Goal: Task Accomplishment & Management: Manage account settings

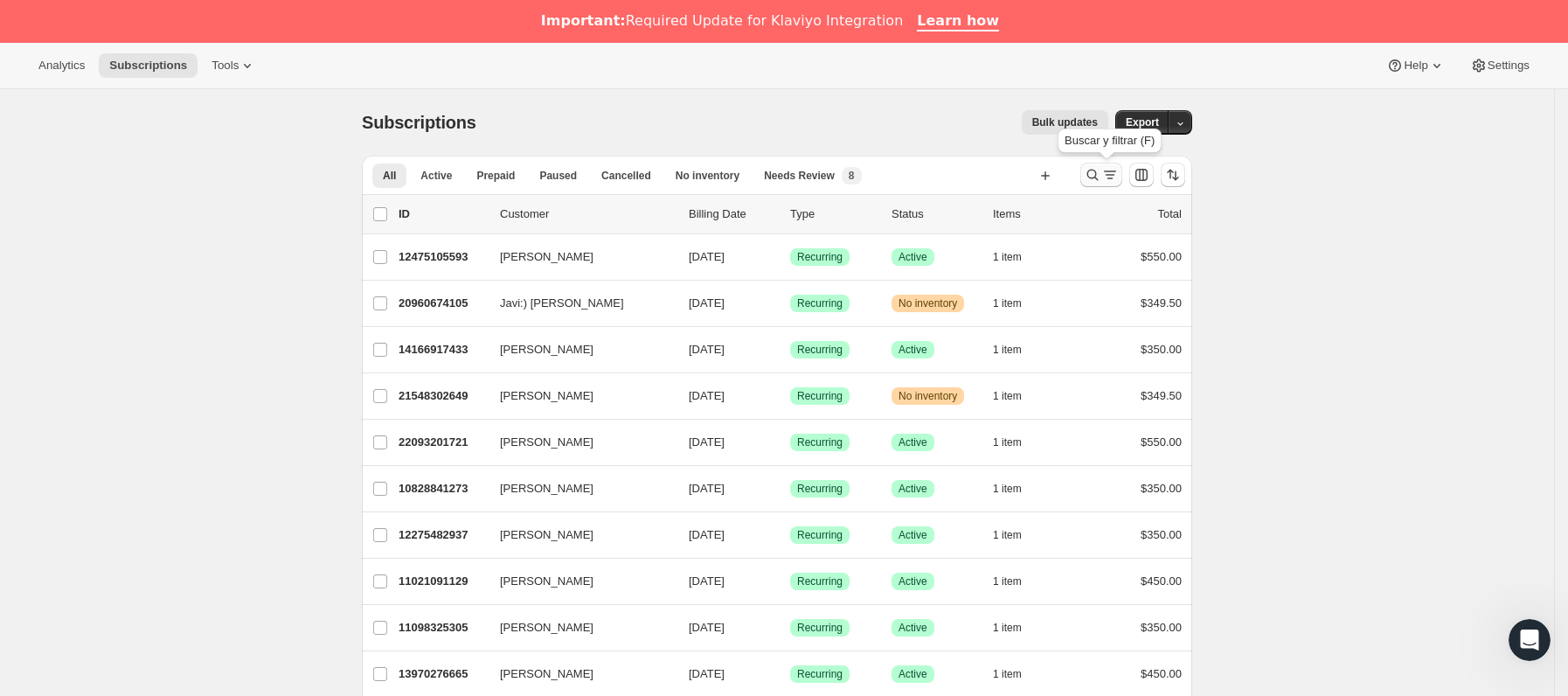
click at [1102, 170] on icon "Buscar y filtrar resultados" at bounding box center [1092, 175] width 17 height 17
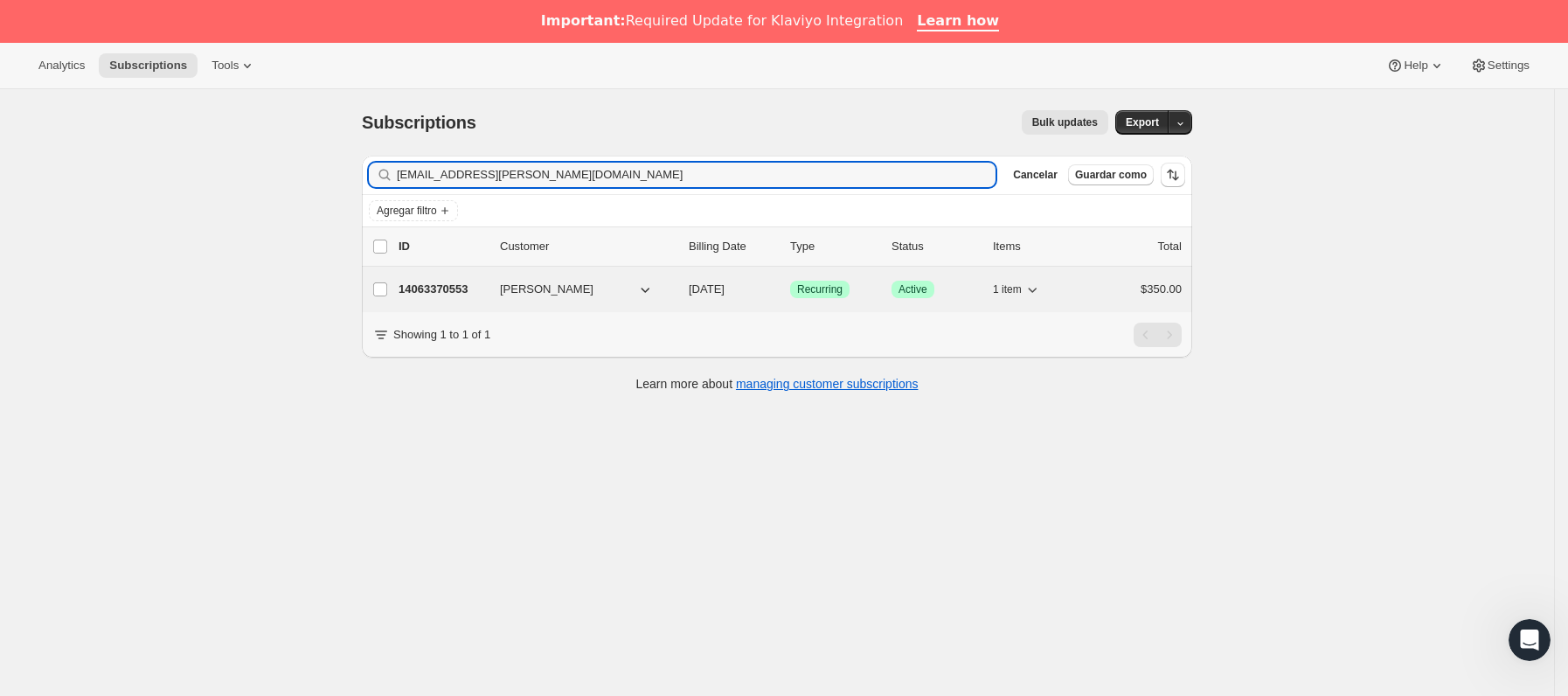
type input "[EMAIL_ADDRESS][PERSON_NAME][DOMAIN_NAME]"
click at [461, 286] on p "14063370553" at bounding box center [442, 290] width 87 height 17
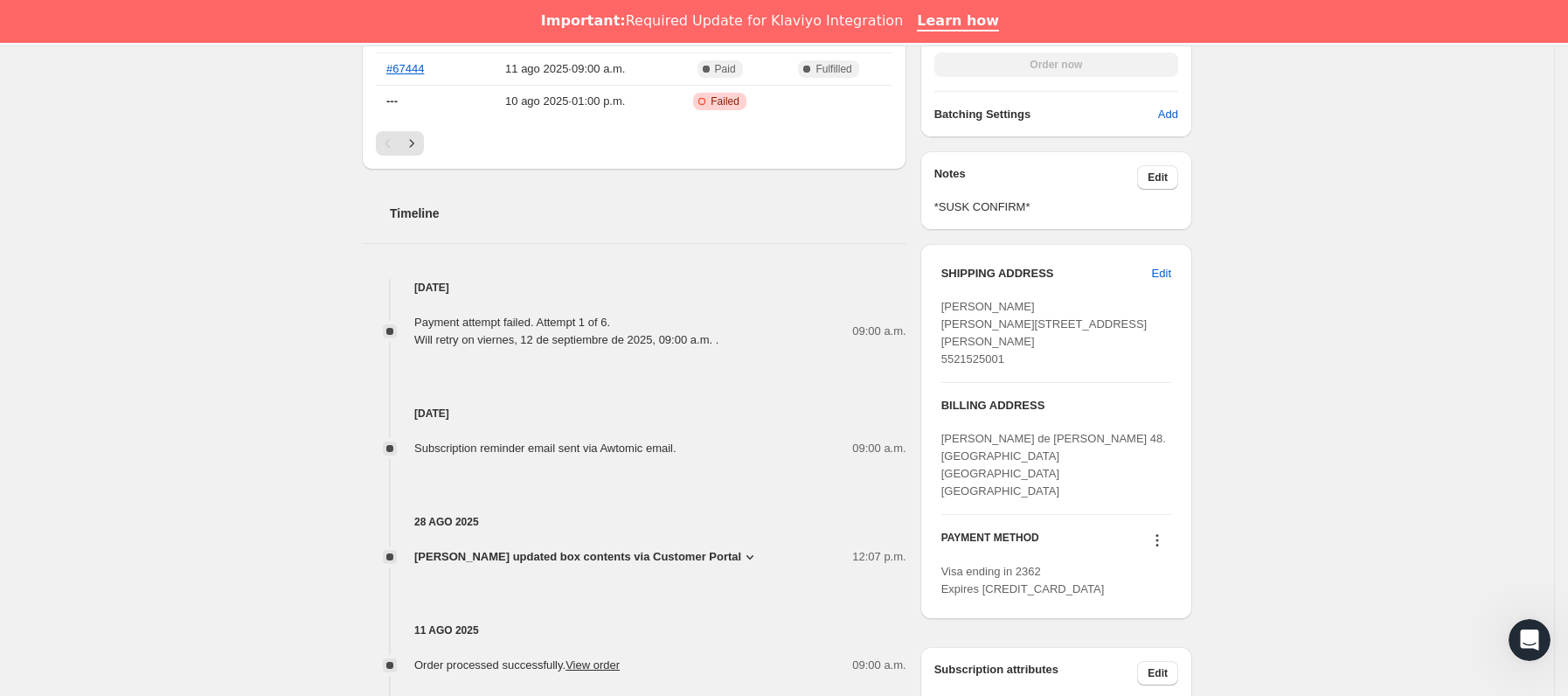
scroll to position [787, 0]
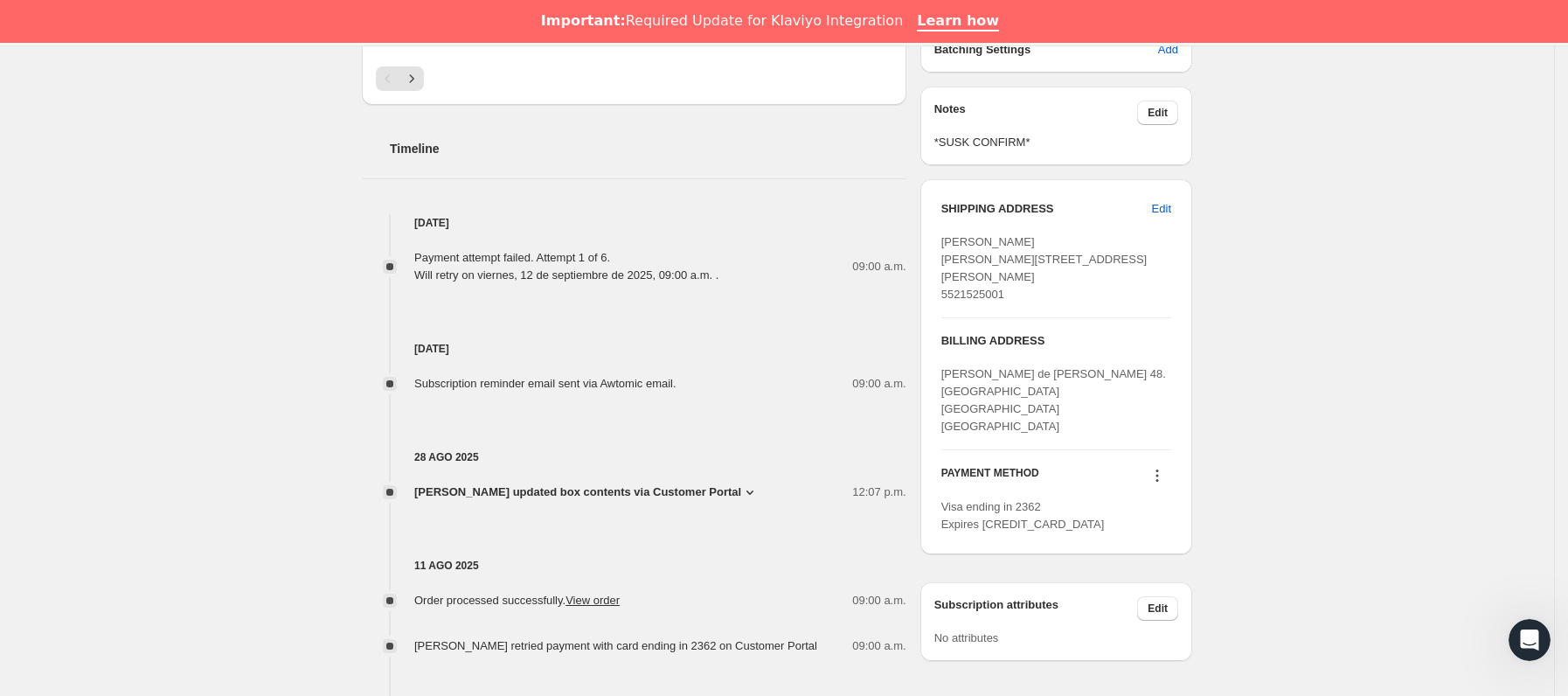
click at [1162, 484] on icon at bounding box center [1157, 476] width 17 height 17
click at [1163, 527] on span "Send link to update card" at bounding box center [1163, 529] width 122 height 13
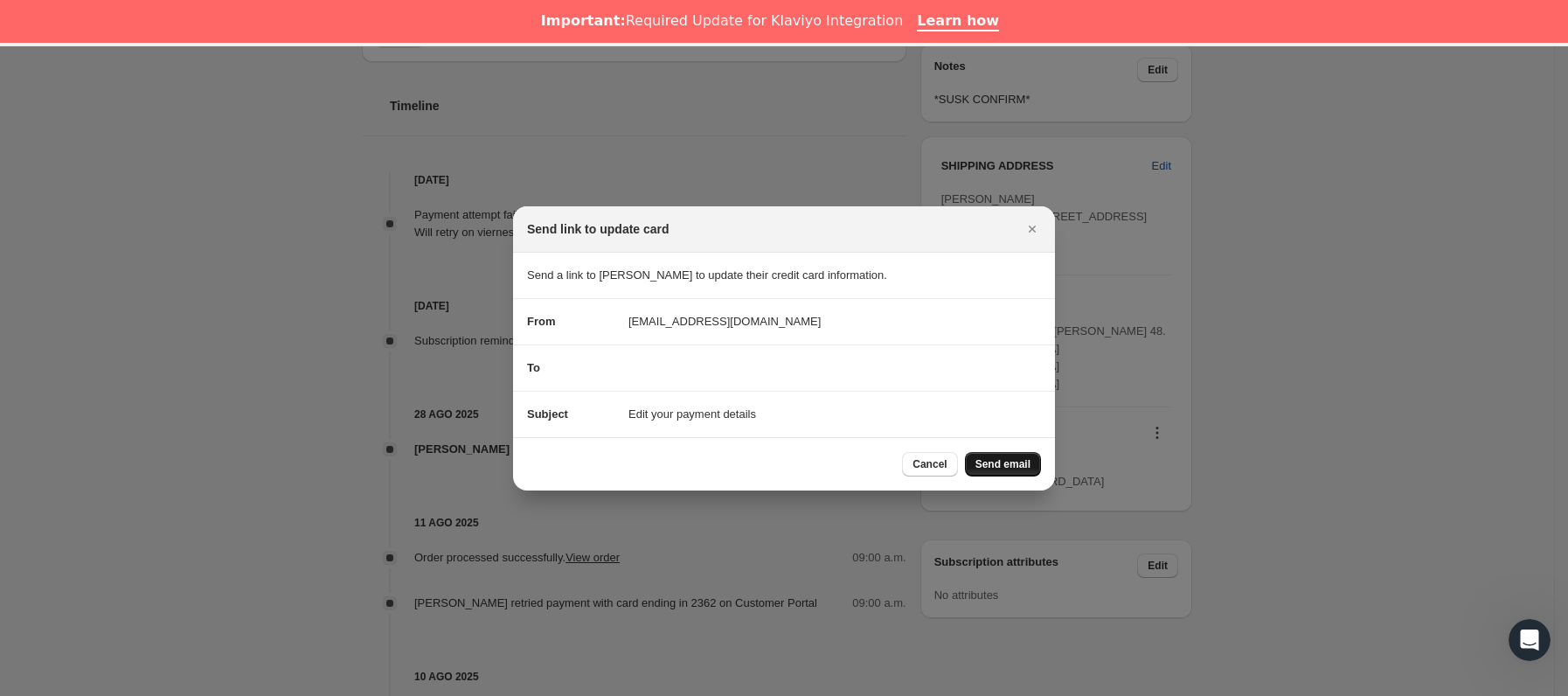
click at [1018, 464] on span "Send email" at bounding box center [1003, 464] width 55 height 14
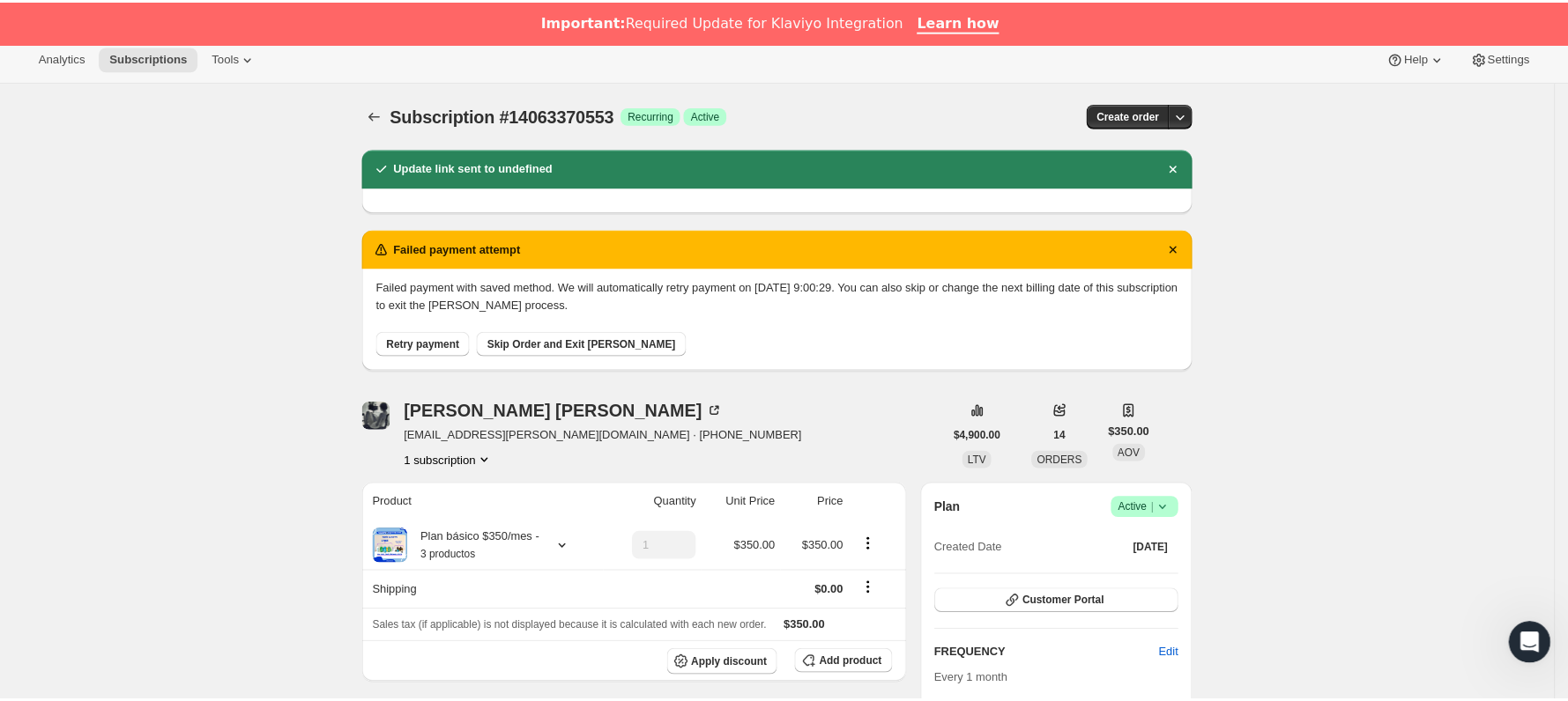
scroll to position [0, 0]
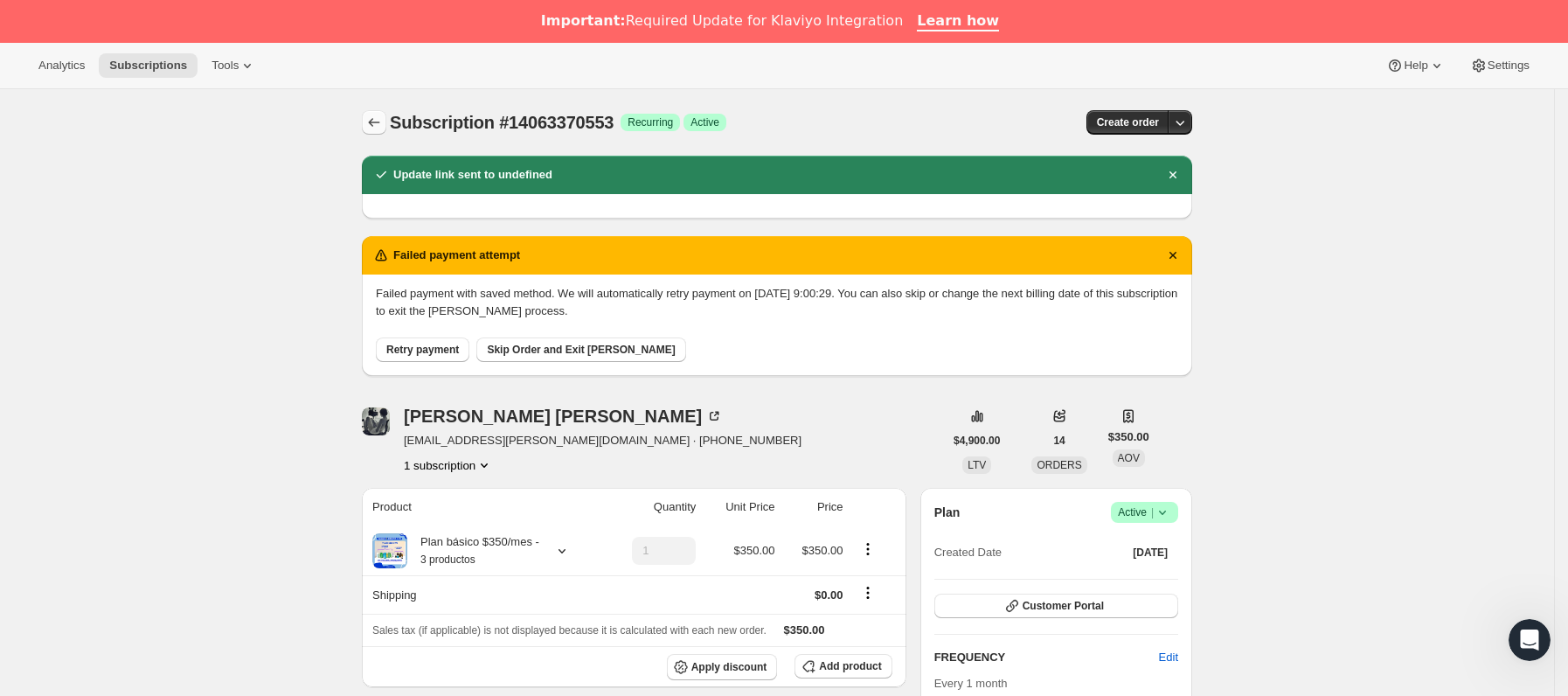
click at [382, 130] on icon "Subscriptions" at bounding box center [374, 122] width 17 height 17
